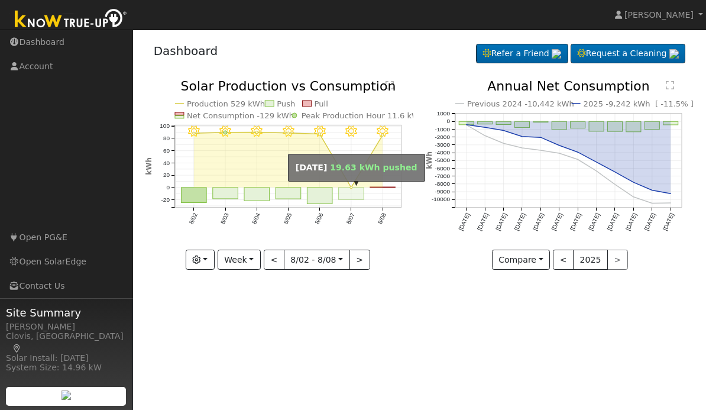
click at [352, 192] on rect "onclick=""" at bounding box center [350, 194] width 25 height 12
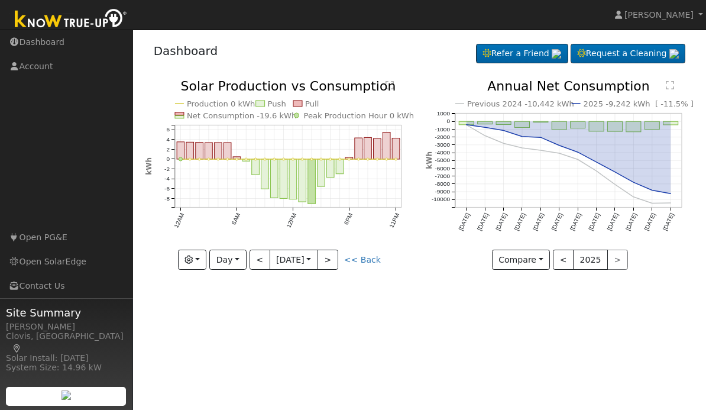
click at [416, 269] on div "Production 0 kWh Push Pull Net Consumption -19.6 kWh Peak Production Hour 0 kWh…" at bounding box center [279, 184] width 281 height 208
click at [260, 263] on button "<" at bounding box center [260, 260] width 21 height 20
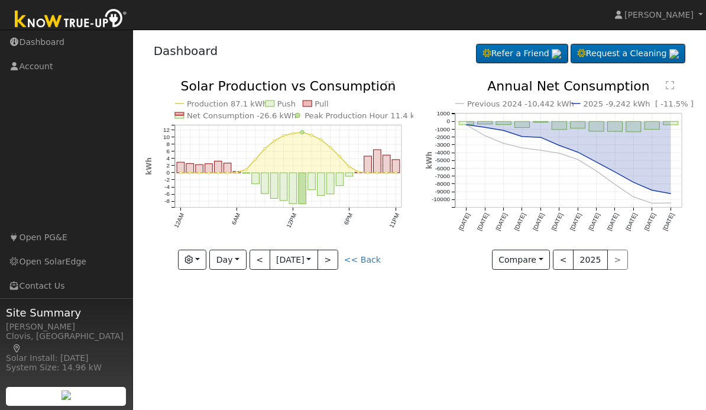
click at [335, 257] on button ">" at bounding box center [328, 260] width 21 height 20
type input "2025-08-07"
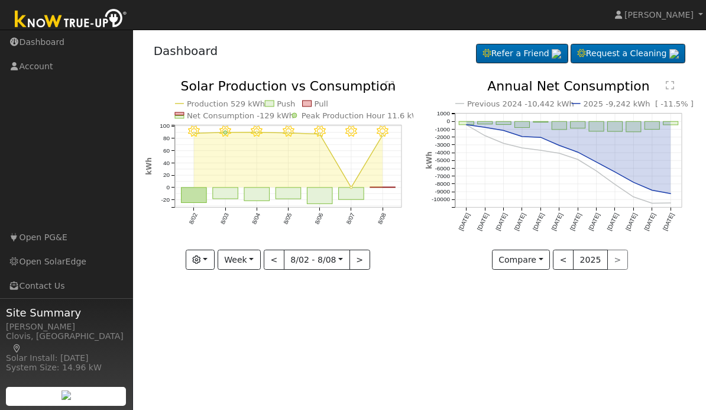
click at [250, 266] on button "Week" at bounding box center [239, 260] width 43 height 20
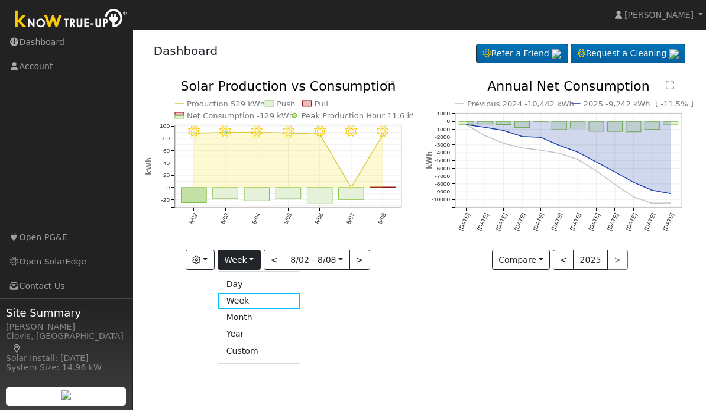
click at [245, 316] on link "Month" at bounding box center [259, 317] width 82 height 17
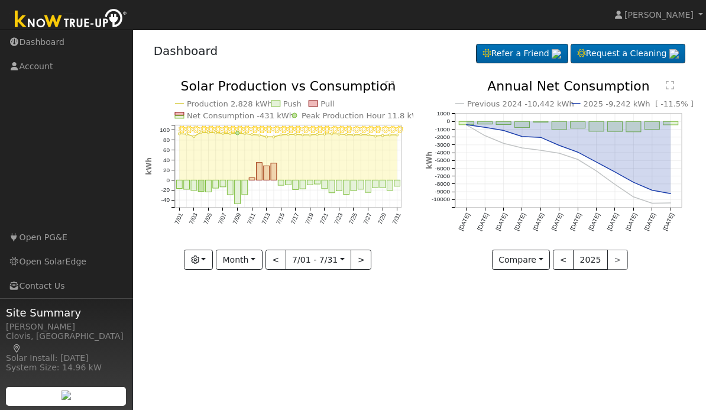
click at [358, 260] on button ">" at bounding box center [361, 260] width 21 height 20
type input "2025-08-01"
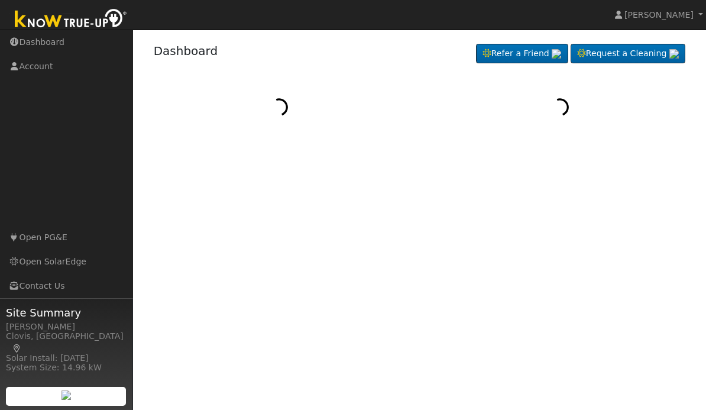
scroll to position [47, 99]
